Goal: Task Accomplishment & Management: Manage account settings

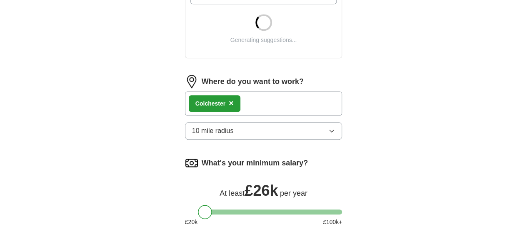
scroll to position [346, 0]
click at [336, 122] on button "10 mile radius" at bounding box center [263, 130] width 157 height 17
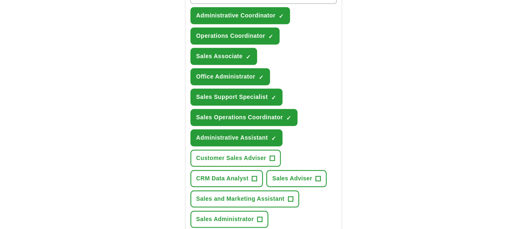
click at [257, 179] on form "Select a CV [PERSON_NAME] CV.pdf [DATE] 11:22 Upload a different CV By uploadin…" at bounding box center [263, 151] width 157 height 747
click at [217, 174] on span "CRM Data Analyst" at bounding box center [222, 178] width 52 height 9
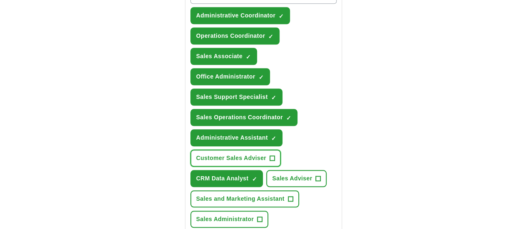
click at [266, 154] on span "Customer Sales Adviser" at bounding box center [231, 158] width 70 height 9
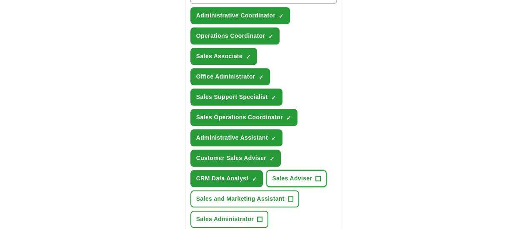
click at [281, 174] on span "Sales Adviser" at bounding box center [292, 178] width 40 height 9
click at [235, 191] on button "Sales and Marketing Assistant +" at bounding box center [244, 199] width 109 height 17
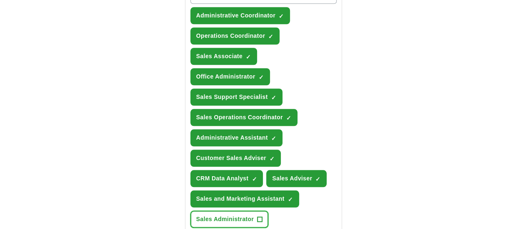
click at [227, 211] on button "Sales Administrator +" at bounding box center [229, 219] width 78 height 17
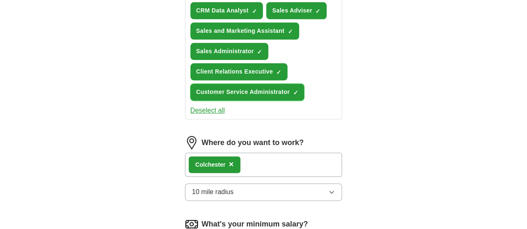
scroll to position [522, 0]
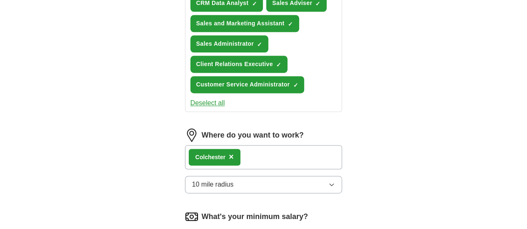
click at [302, 176] on button "10 mile radius" at bounding box center [263, 184] width 157 height 17
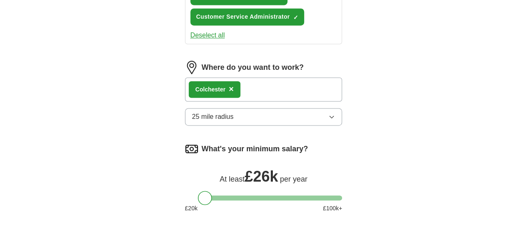
scroll to position [590, 0]
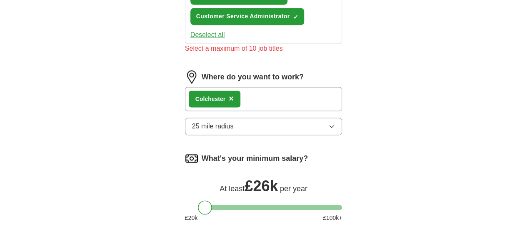
scroll to position [600, 0]
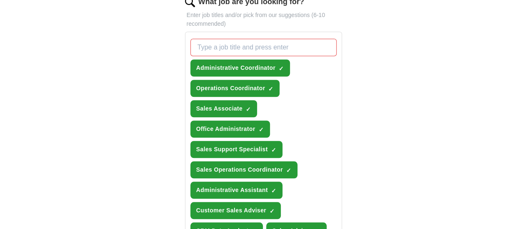
scroll to position [305, 0]
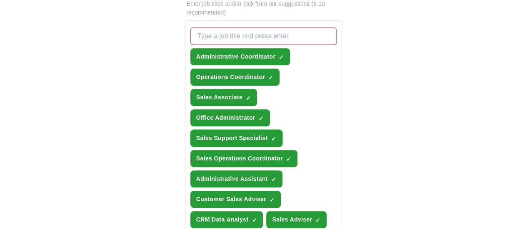
click at [0, 0] on span "×" at bounding box center [0, 0] width 0 height 0
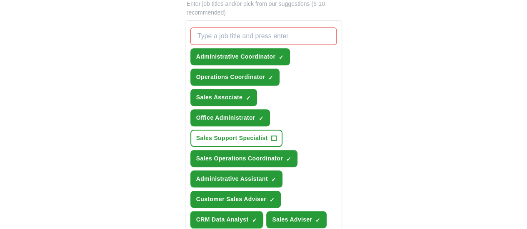
click at [0, 0] on span "×" at bounding box center [0, 0] width 0 height 0
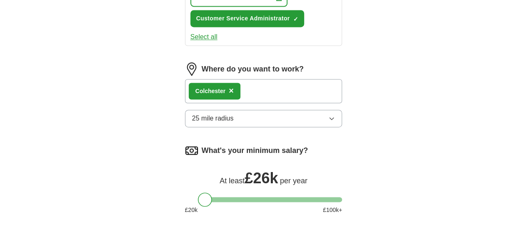
scroll to position [588, 0]
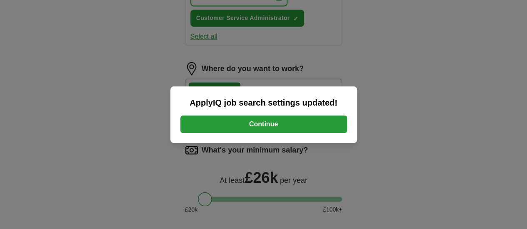
click at [264, 123] on button "Continue" at bounding box center [263, 124] width 167 height 17
